Goal: Information Seeking & Learning: Learn about a topic

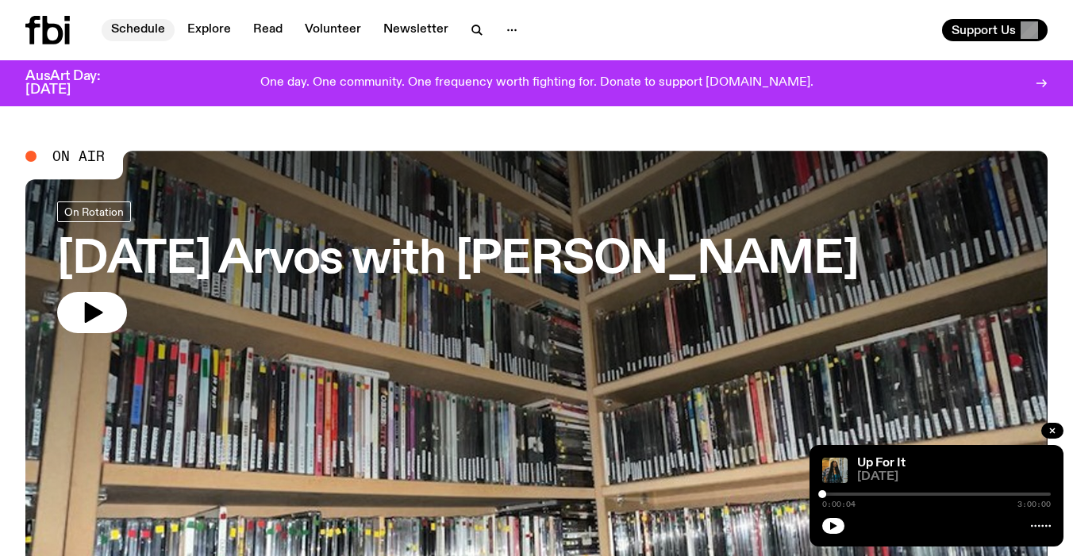
click at [136, 24] on link "Schedule" at bounding box center [138, 30] width 73 height 22
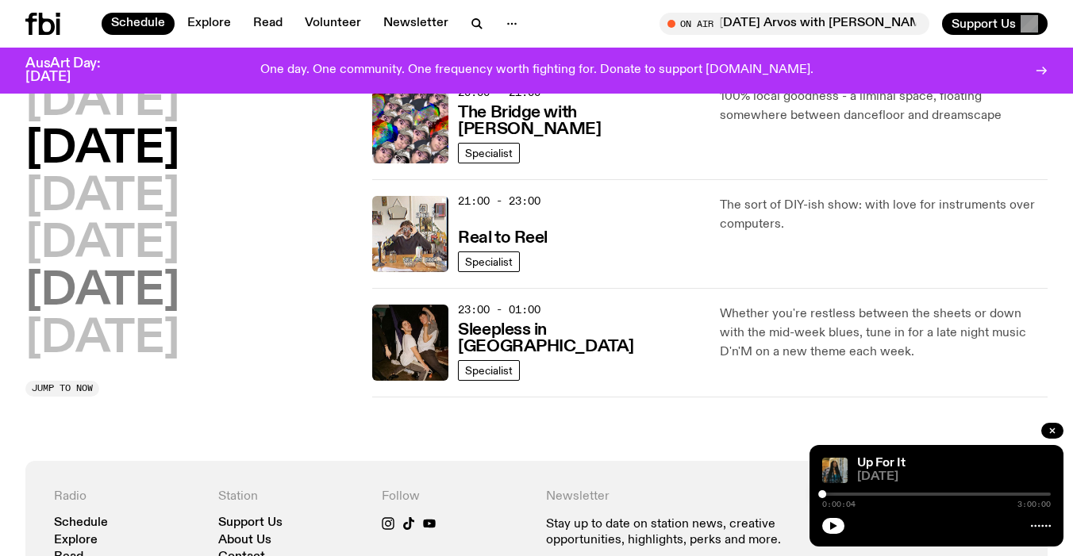
scroll to position [814, 0]
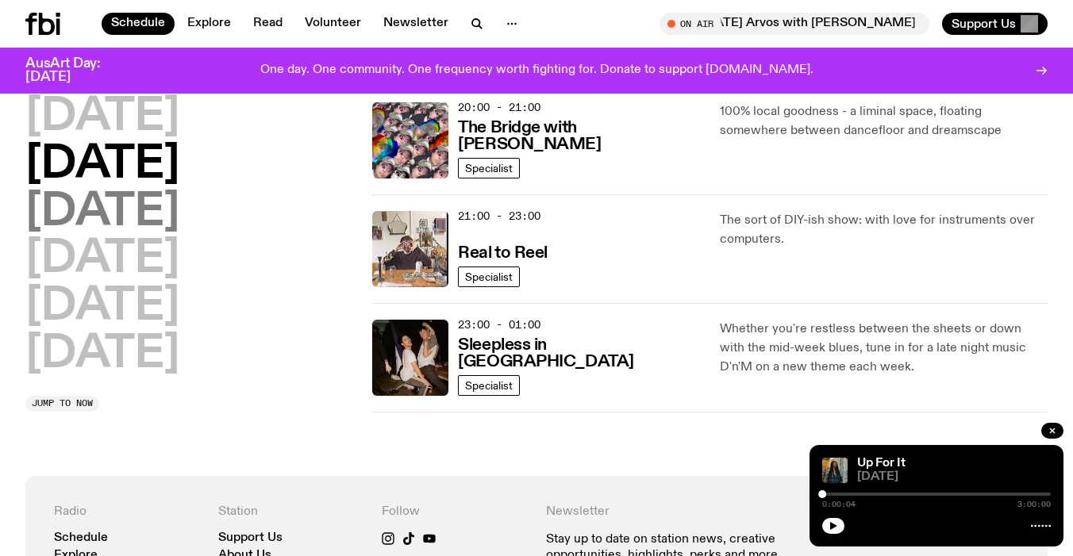
click at [106, 210] on h2 "[DATE]" at bounding box center [102, 212] width 154 height 44
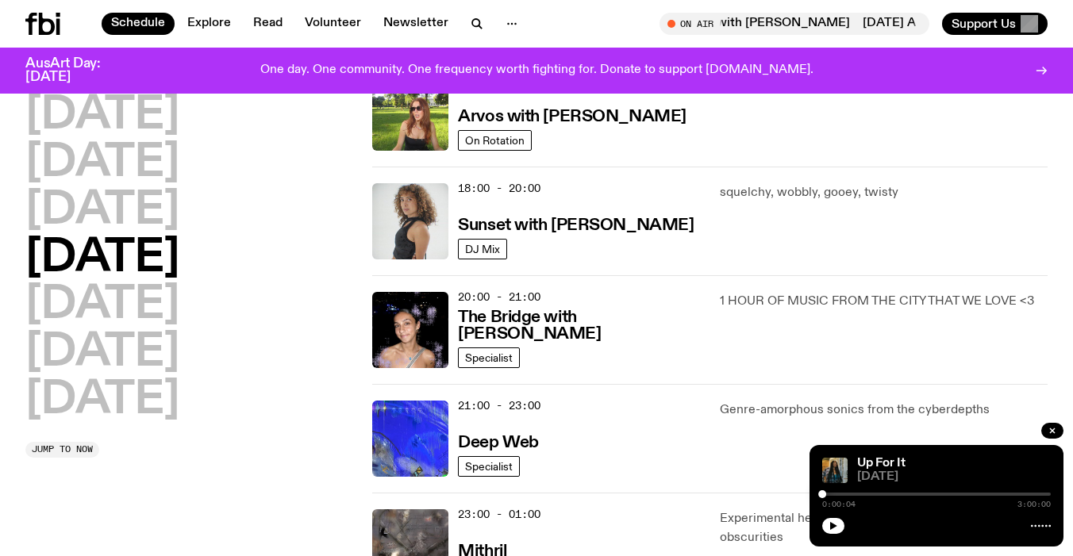
scroll to position [787, 0]
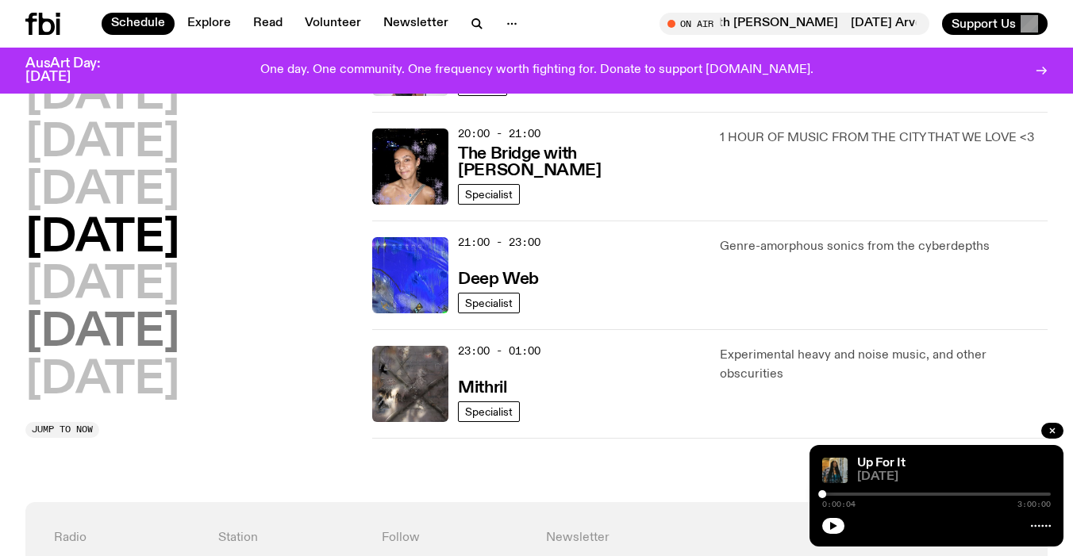
click at [113, 311] on h2 "[DATE]" at bounding box center [102, 333] width 154 height 44
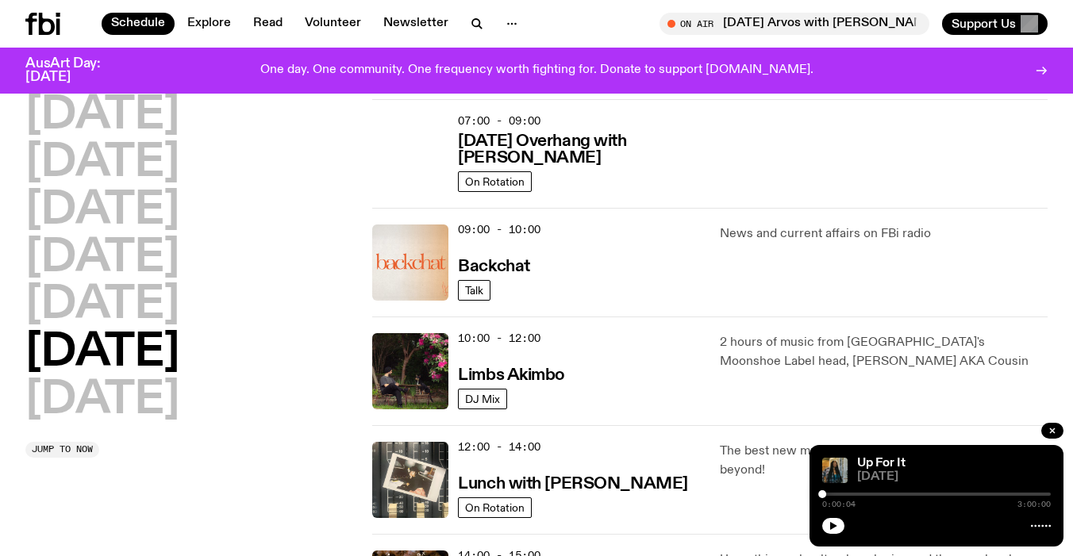
scroll to position [0, 0]
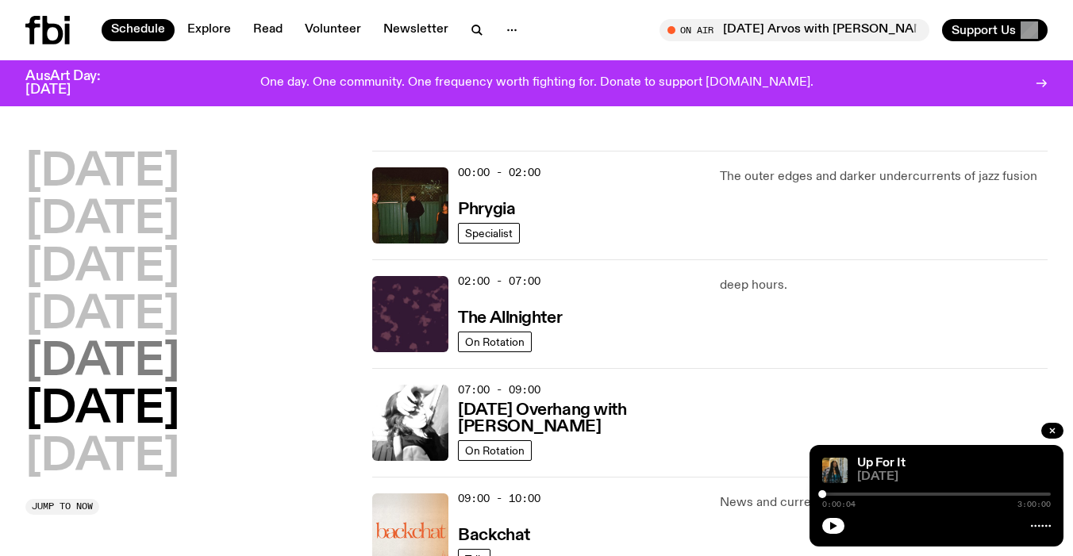
click at [97, 375] on h2 "[DATE]" at bounding box center [102, 362] width 154 height 44
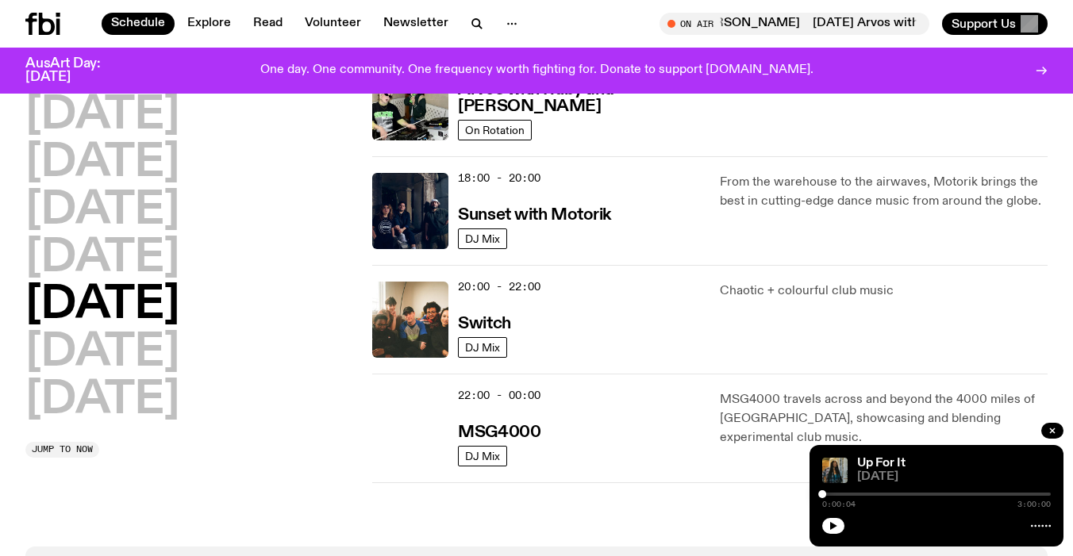
scroll to position [638, 0]
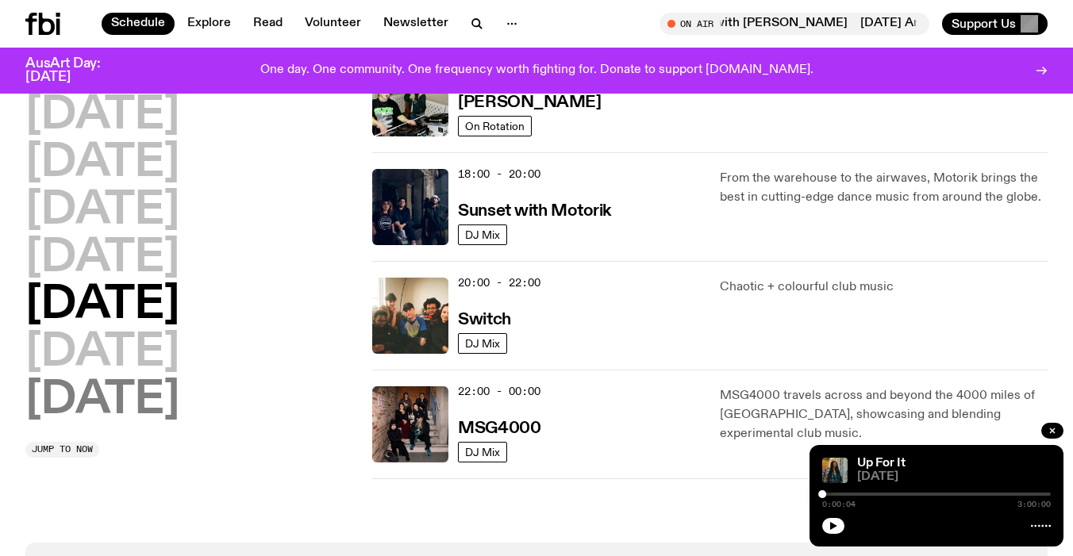
click at [161, 393] on h2 "[DATE]" at bounding box center [102, 401] width 154 height 44
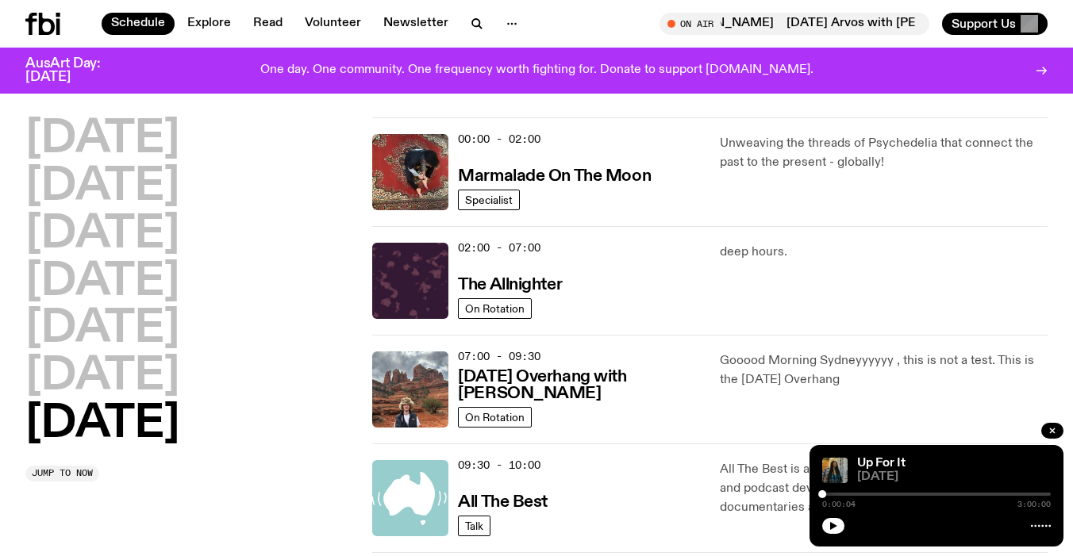
scroll to position [23, 0]
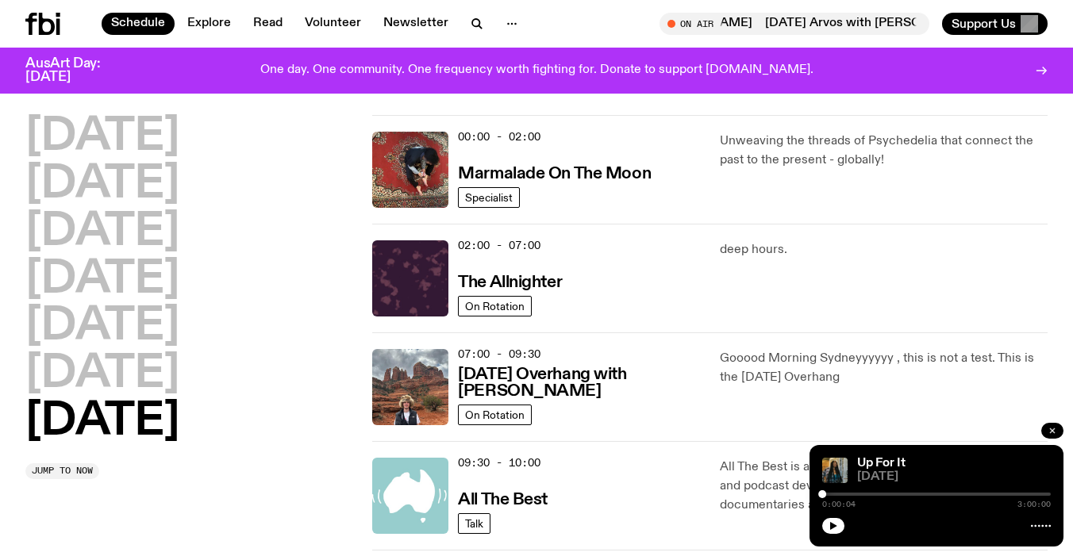
click at [1051, 434] on icon "button" at bounding box center [1053, 431] width 10 height 10
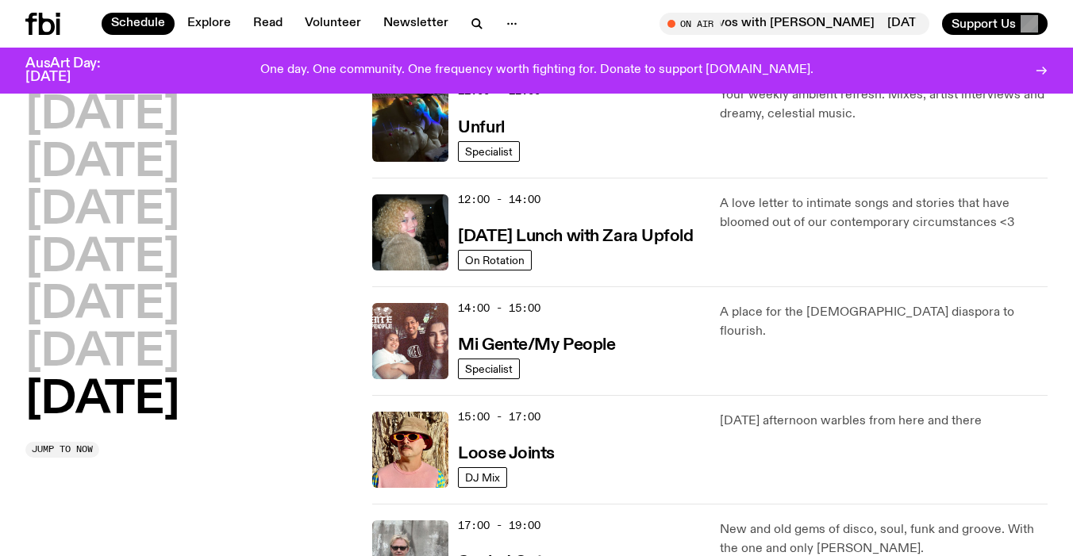
scroll to position [534, 0]
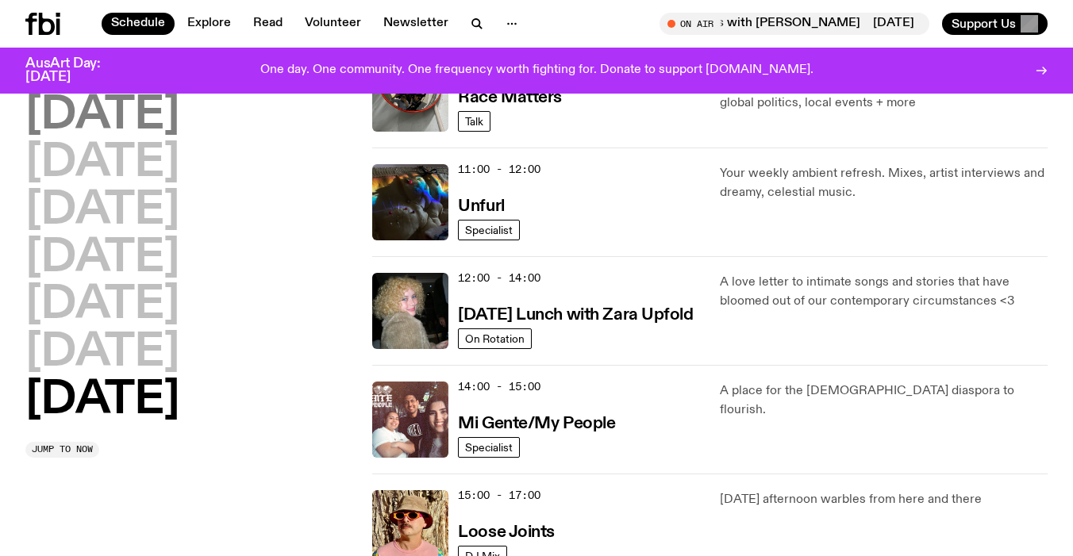
click at [167, 114] on h2 "[DATE]" at bounding box center [102, 116] width 154 height 44
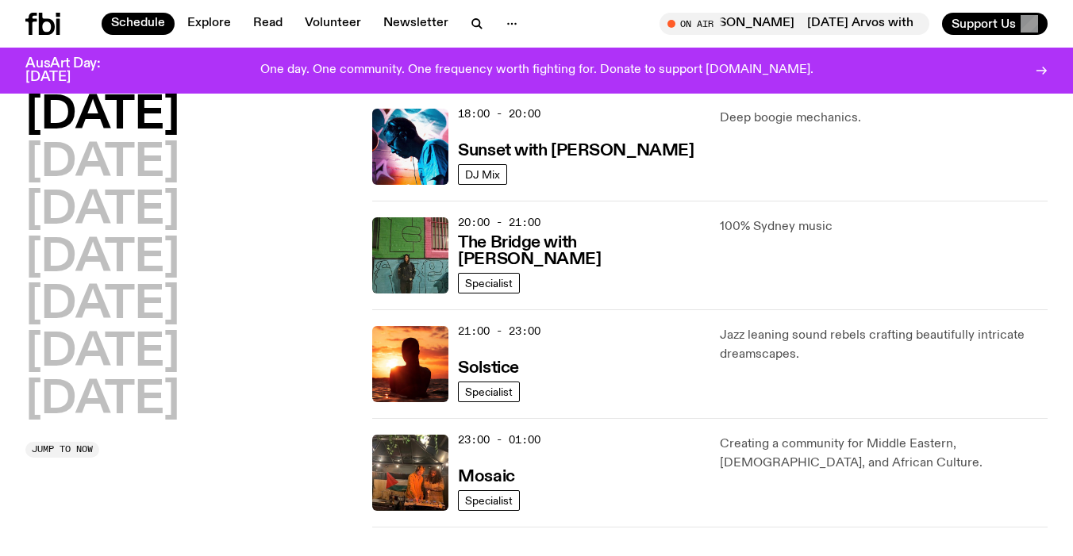
scroll to position [699, 0]
